Goal: Information Seeking & Learning: Find specific fact

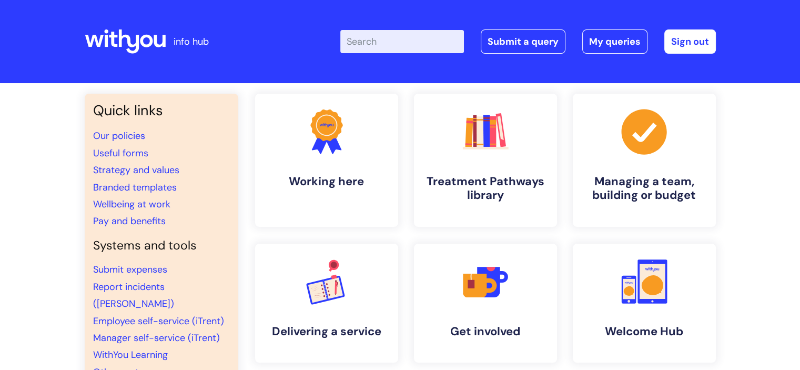
click at [412, 43] on input "Enter your search term here..." at bounding box center [402, 41] width 124 height 23
type input "[MEDICAL_DATA]"
click button "Search" at bounding box center [0, 0] width 0 height 0
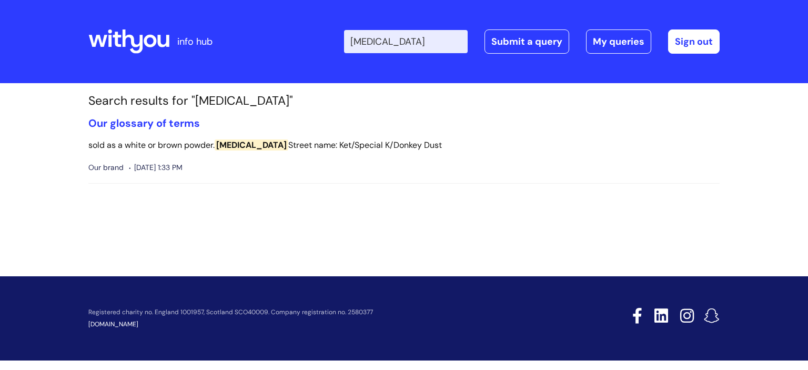
click at [414, 37] on input "[MEDICAL_DATA]" at bounding box center [406, 41] width 124 height 23
click at [414, 37] on input "ketamine" at bounding box center [406, 41] width 124 height 23
click button "Search" at bounding box center [0, 0] width 0 height 0
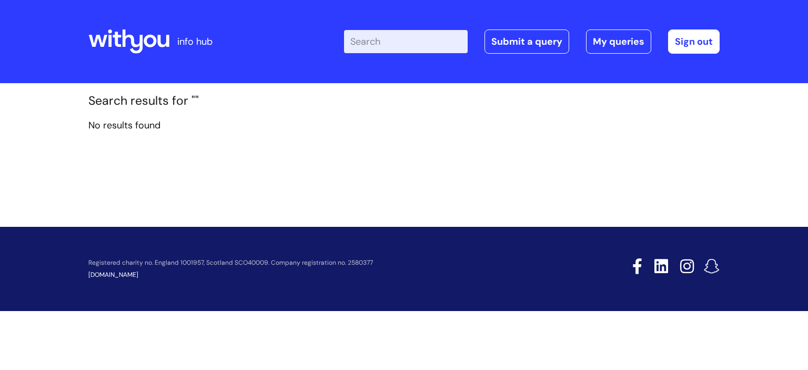
click at [417, 56] on div "Enter your search term here... Search Submit a query My queries Welcome Megan M…" at bounding box center [482, 42] width 474 height 62
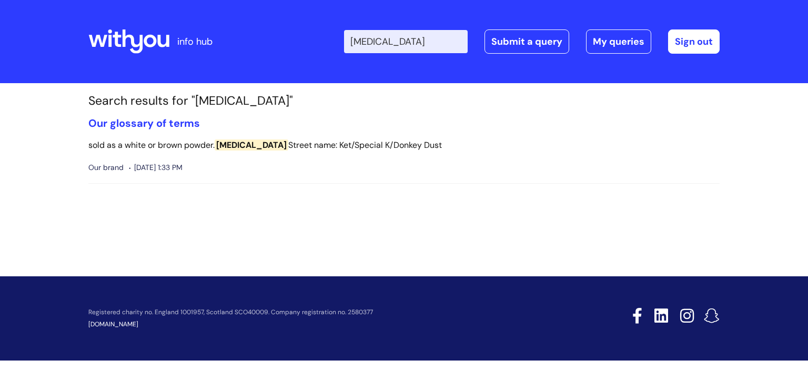
click at [427, 47] on input "[MEDICAL_DATA]" at bounding box center [406, 41] width 124 height 23
click button "Search" at bounding box center [0, 0] width 0 height 0
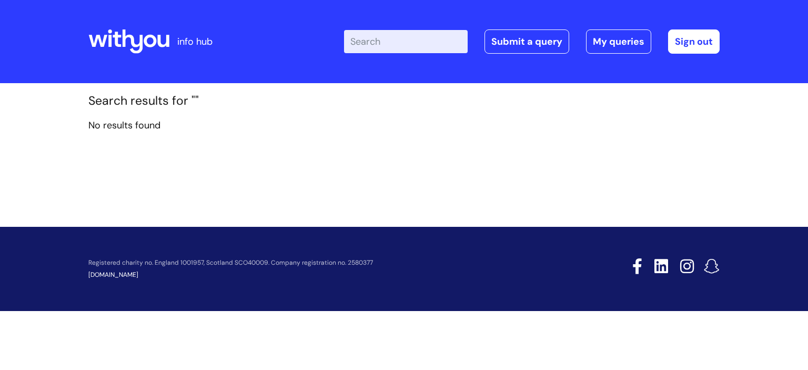
click at [136, 35] on icon at bounding box center [128, 41] width 81 height 25
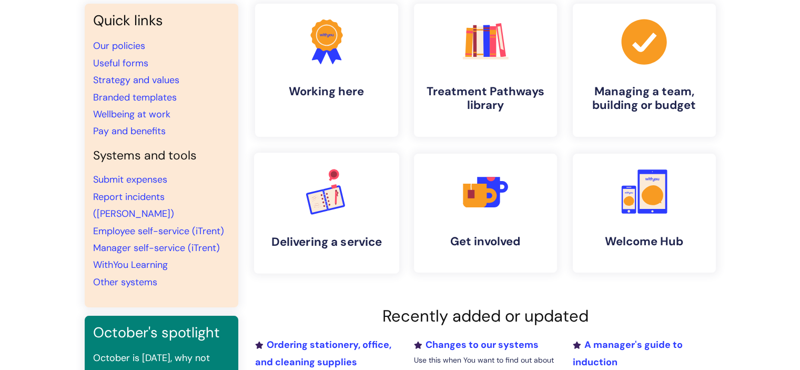
scroll to position [85, 0]
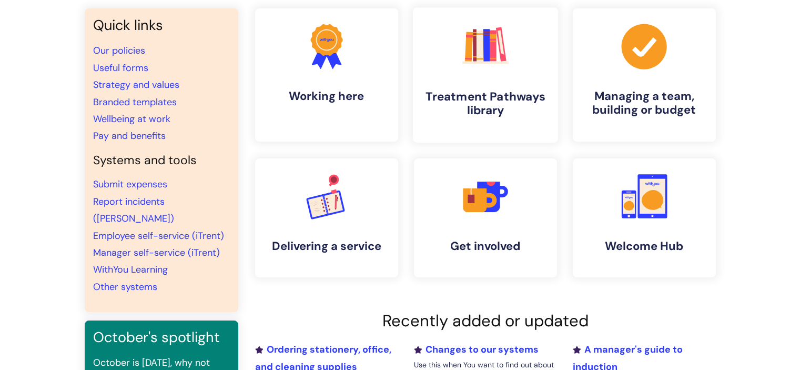
click at [526, 104] on h4 "Treatment Pathways library" at bounding box center [485, 103] width 128 height 28
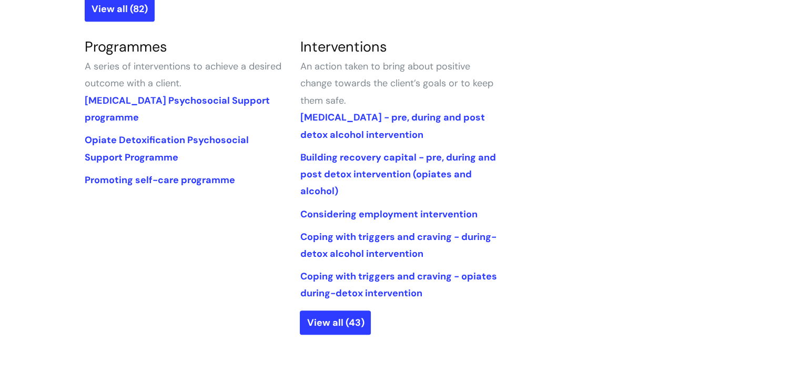
scroll to position [494, 0]
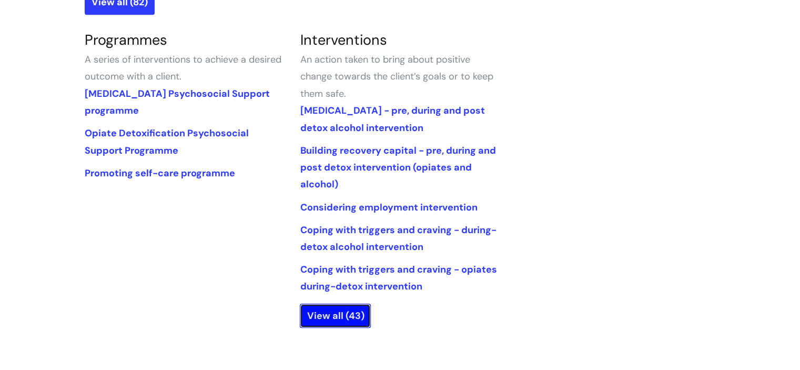
click at [347, 317] on link "View all (43)" at bounding box center [335, 315] width 71 height 24
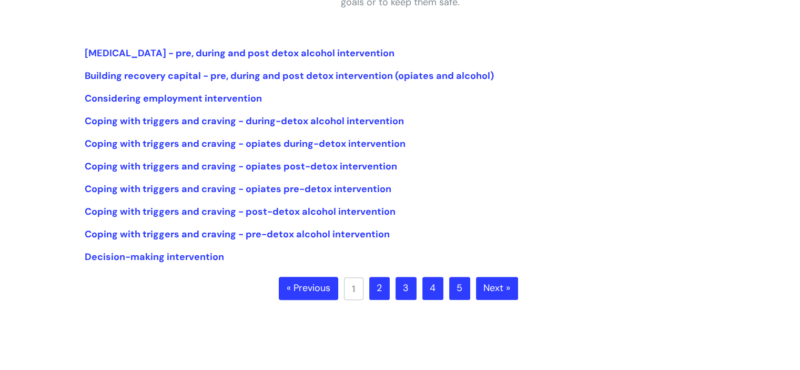
scroll to position [225, 0]
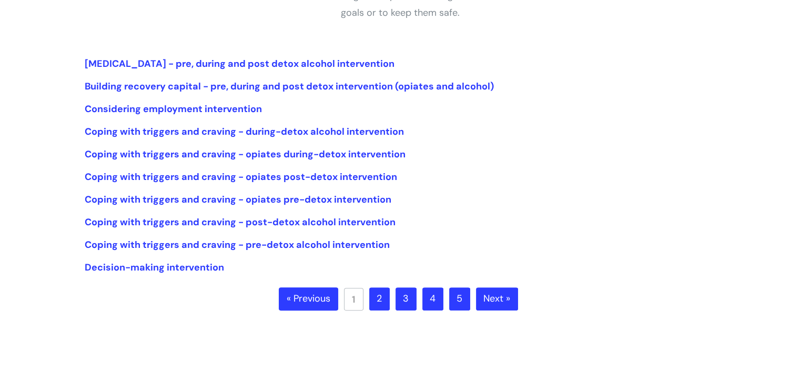
click at [375, 300] on link "2" at bounding box center [379, 298] width 21 height 23
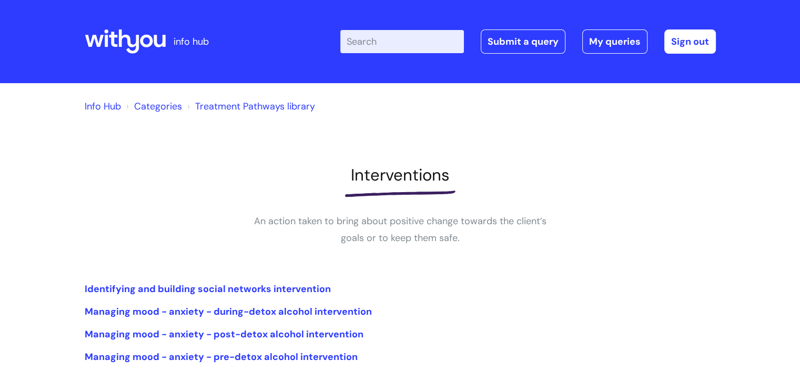
click at [410, 47] on input "Enter your search term here..." at bounding box center [402, 41] width 124 height 23
type input "[MEDICAL_DATA]"
click button "Search" at bounding box center [0, 0] width 0 height 0
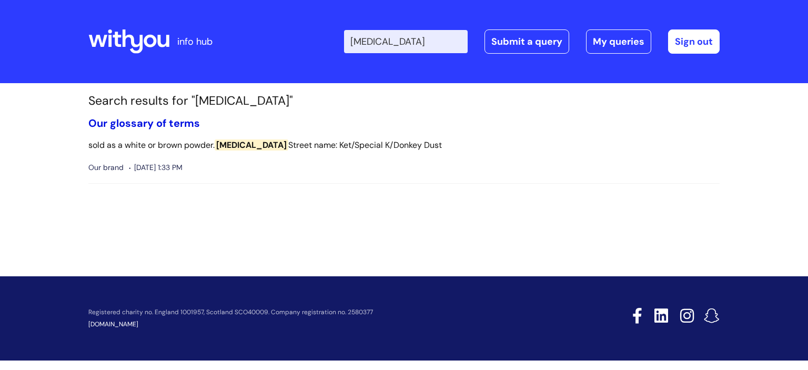
click at [168, 126] on link "Our glossary of terms" at bounding box center [143, 123] width 111 height 14
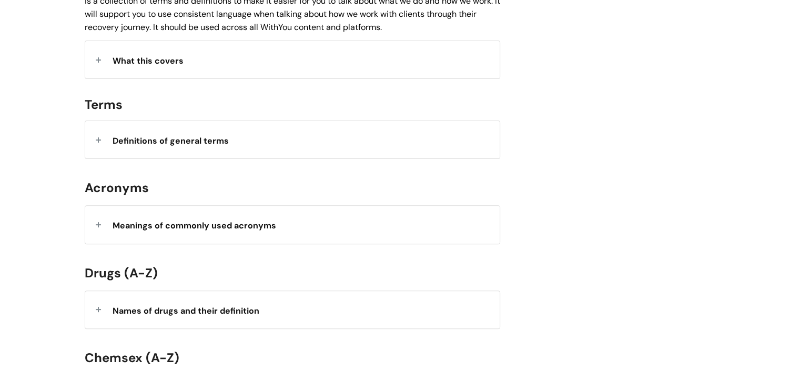
scroll to position [302, 0]
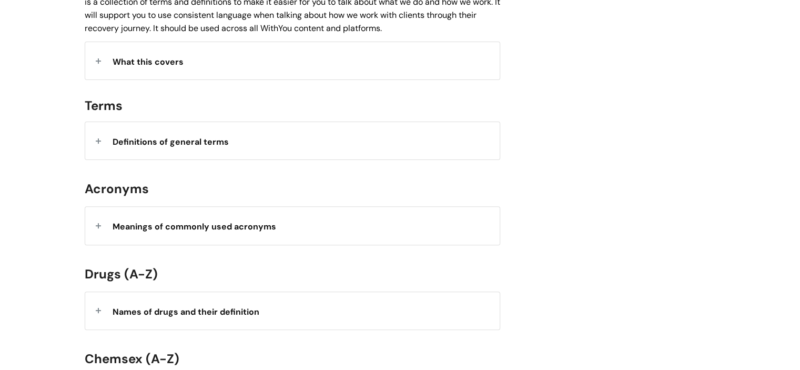
click at [191, 57] on div "What this covers" at bounding box center [292, 60] width 414 height 37
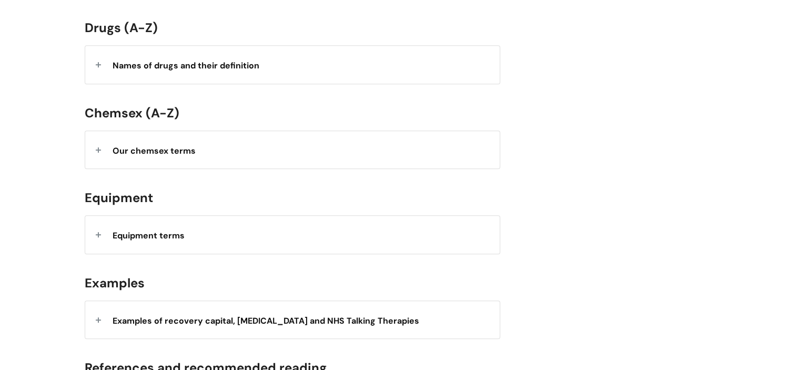
scroll to position [628, 0]
click at [198, 74] on div "Names of drugs and their definition" at bounding box center [292, 64] width 414 height 37
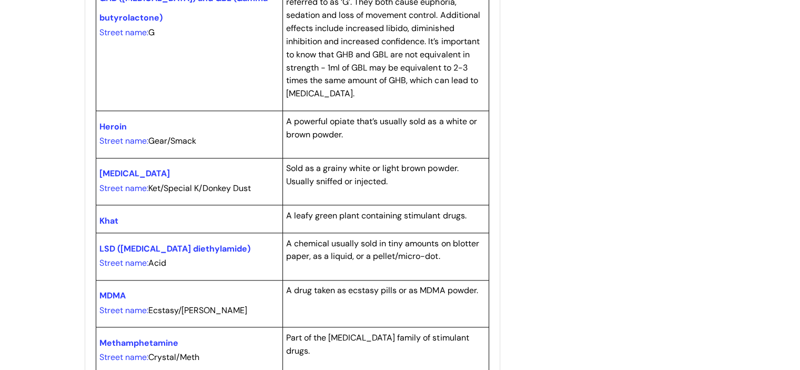
scroll to position [944, 0]
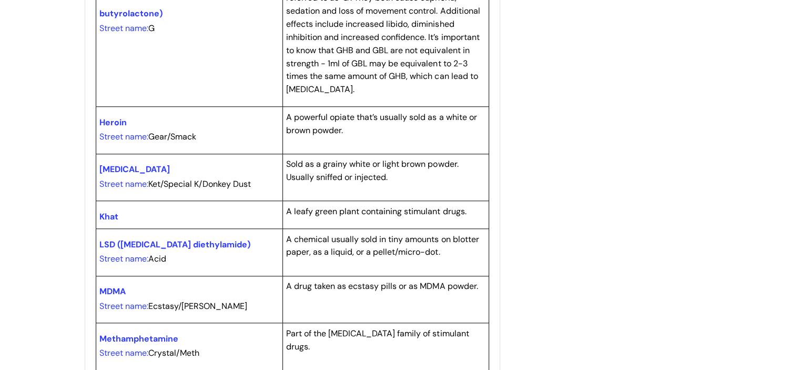
click at [115, 166] on span "[MEDICAL_DATA]" at bounding box center [134, 169] width 70 height 11
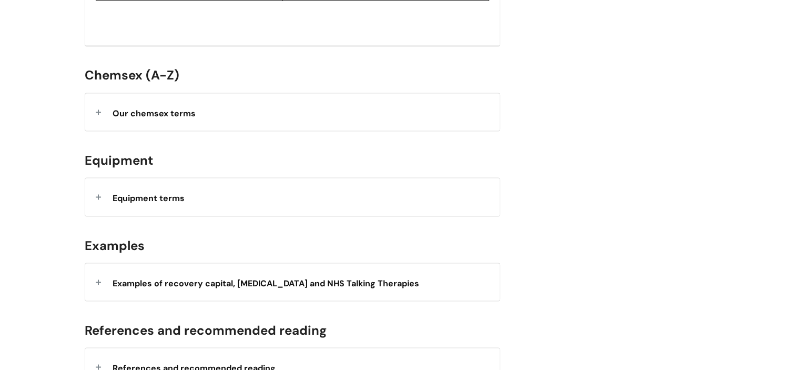
scroll to position [1886, 0]
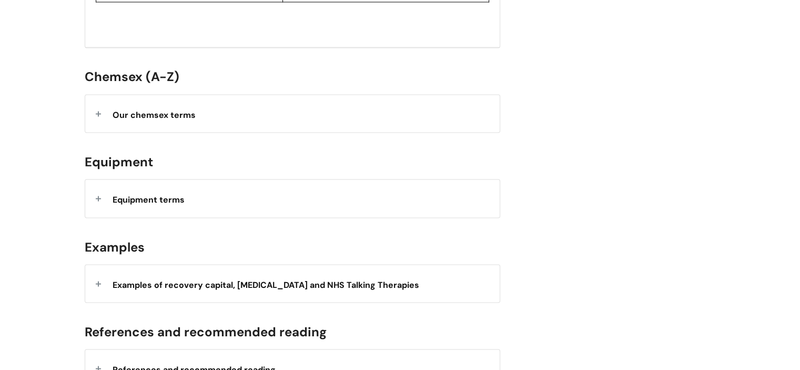
click at [140, 74] on h2 "Chemsex (A-Z)" at bounding box center [292, 76] width 415 height 23
click at [143, 109] on span "Our chemsex terms" at bounding box center [154, 114] width 83 height 11
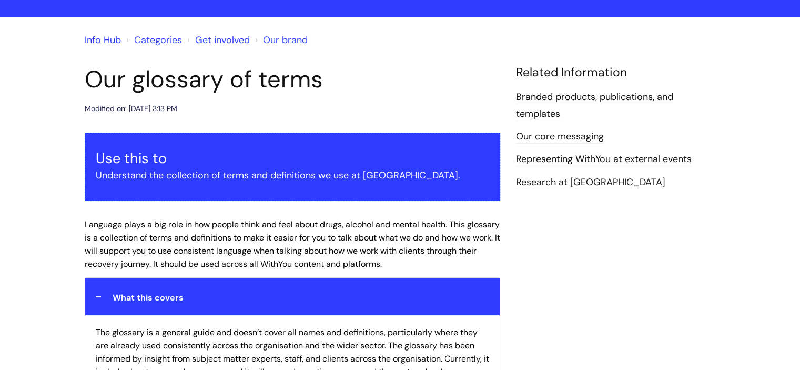
scroll to position [65, 0]
